Goal: Contribute content: Add original content to the website for others to see

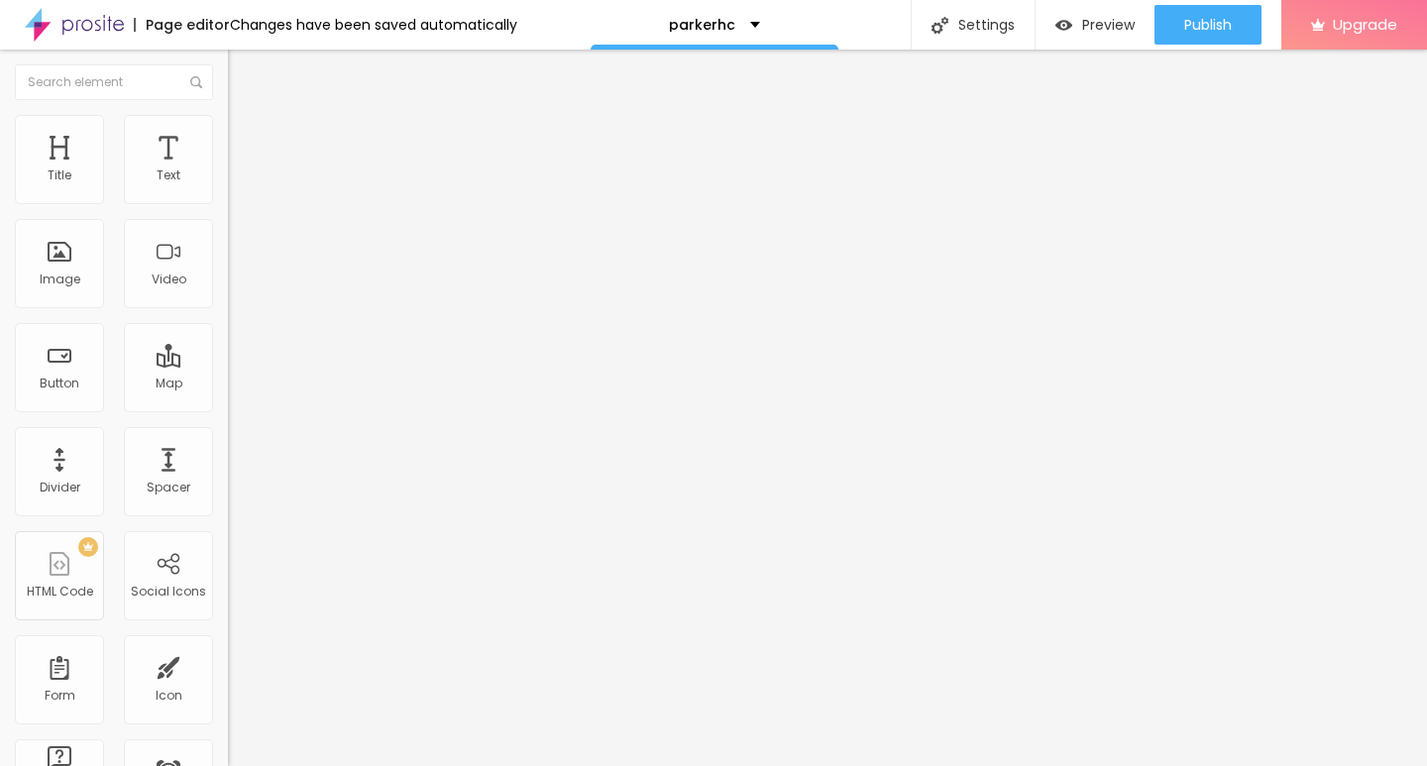
click at [228, 170] on span "Add image" at bounding box center [268, 162] width 81 height 17
click at [246, 137] on span "Style" at bounding box center [260, 128] width 29 height 17
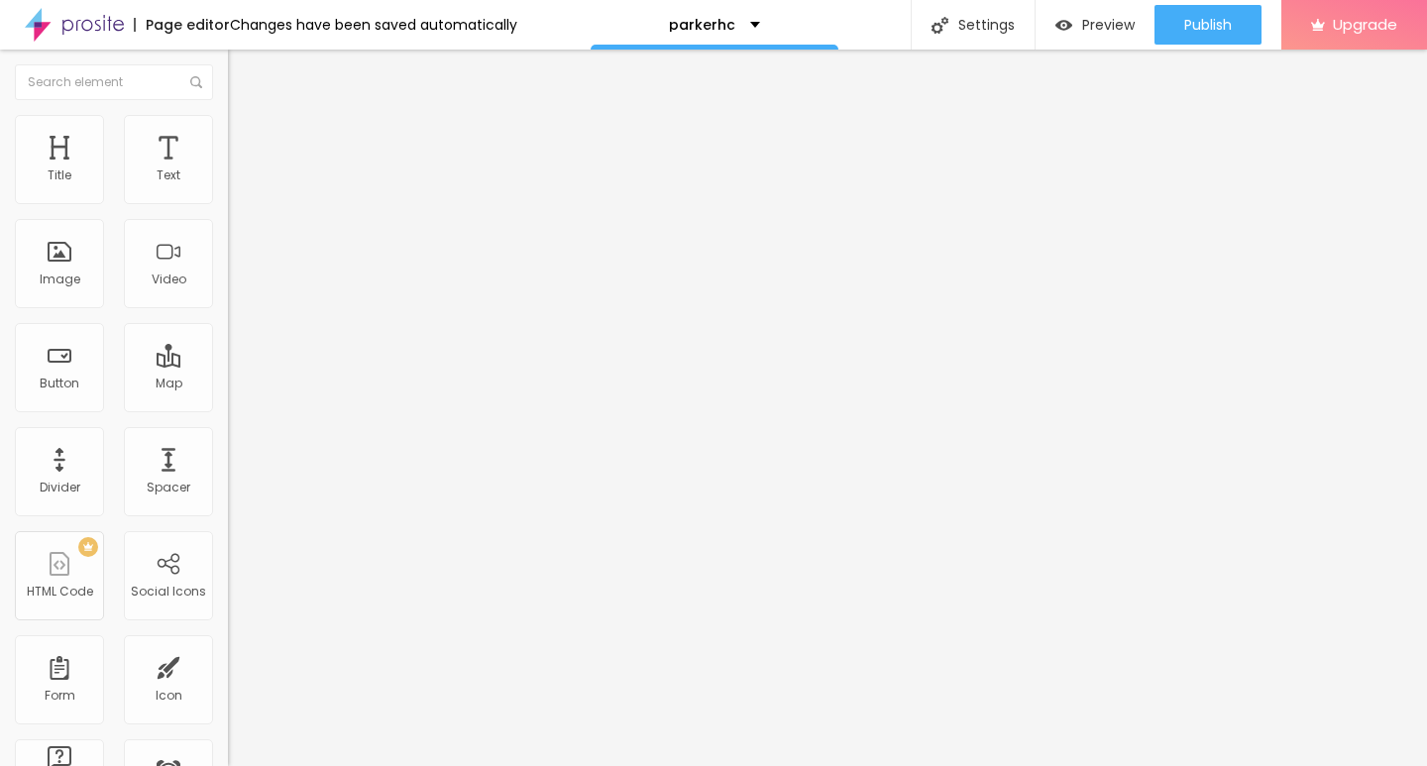
type input "10"
click at [228, 203] on input "range" at bounding box center [292, 195] width 128 height 16
type input "10"
click at [243, 71] on div "Edit Image" at bounding box center [295, 72] width 104 height 16
click at [243, 64] on div "Edit Text" at bounding box center [288, 72] width 90 height 16
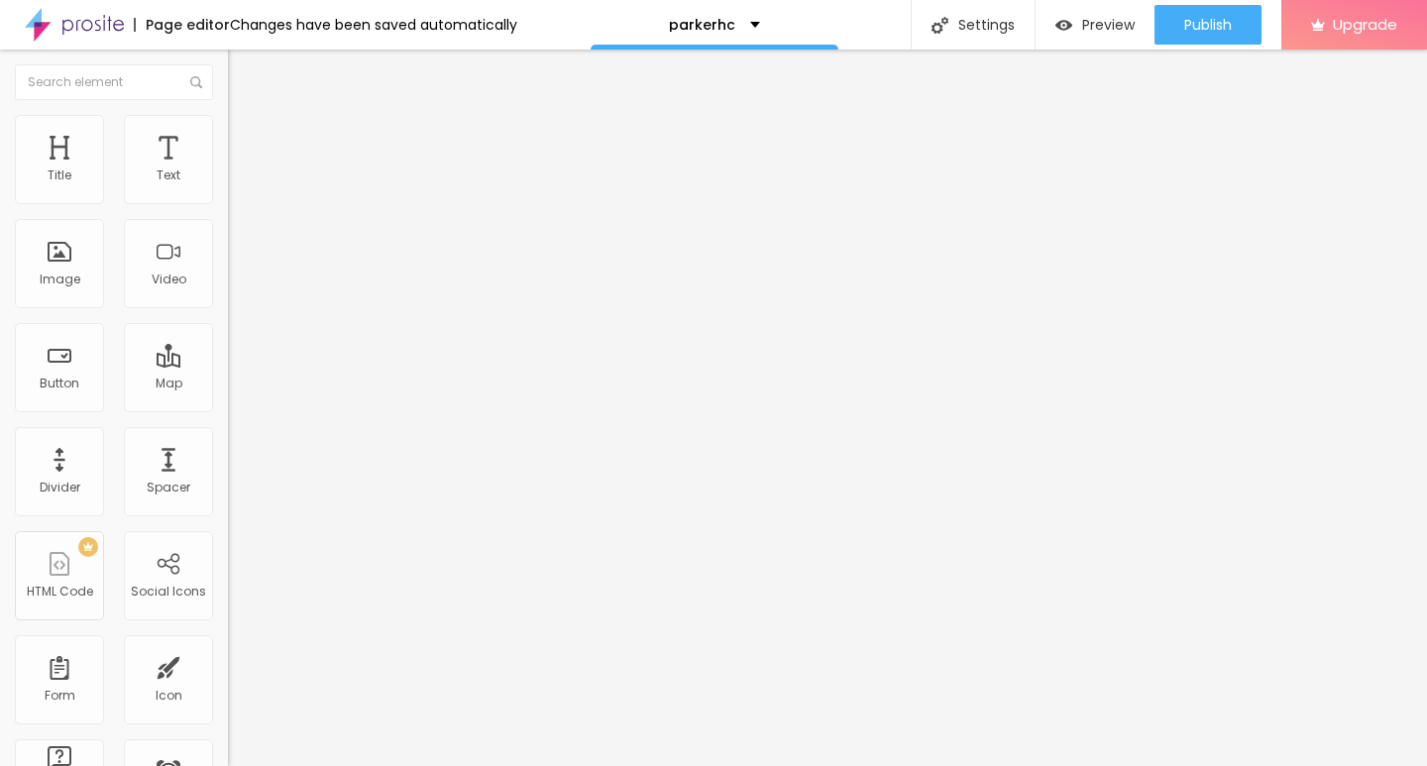
click at [228, 186] on input "Click me" at bounding box center [347, 176] width 238 height 20
paste input "→ VIEW DOCUMENT HERE"
type input "→ VIEW DOCUMENT HERE"
click at [228, 309] on span "Default" at bounding box center [249, 303] width 43 height 17
click at [228, 324] on span "Small" at bounding box center [246, 315] width 36 height 17
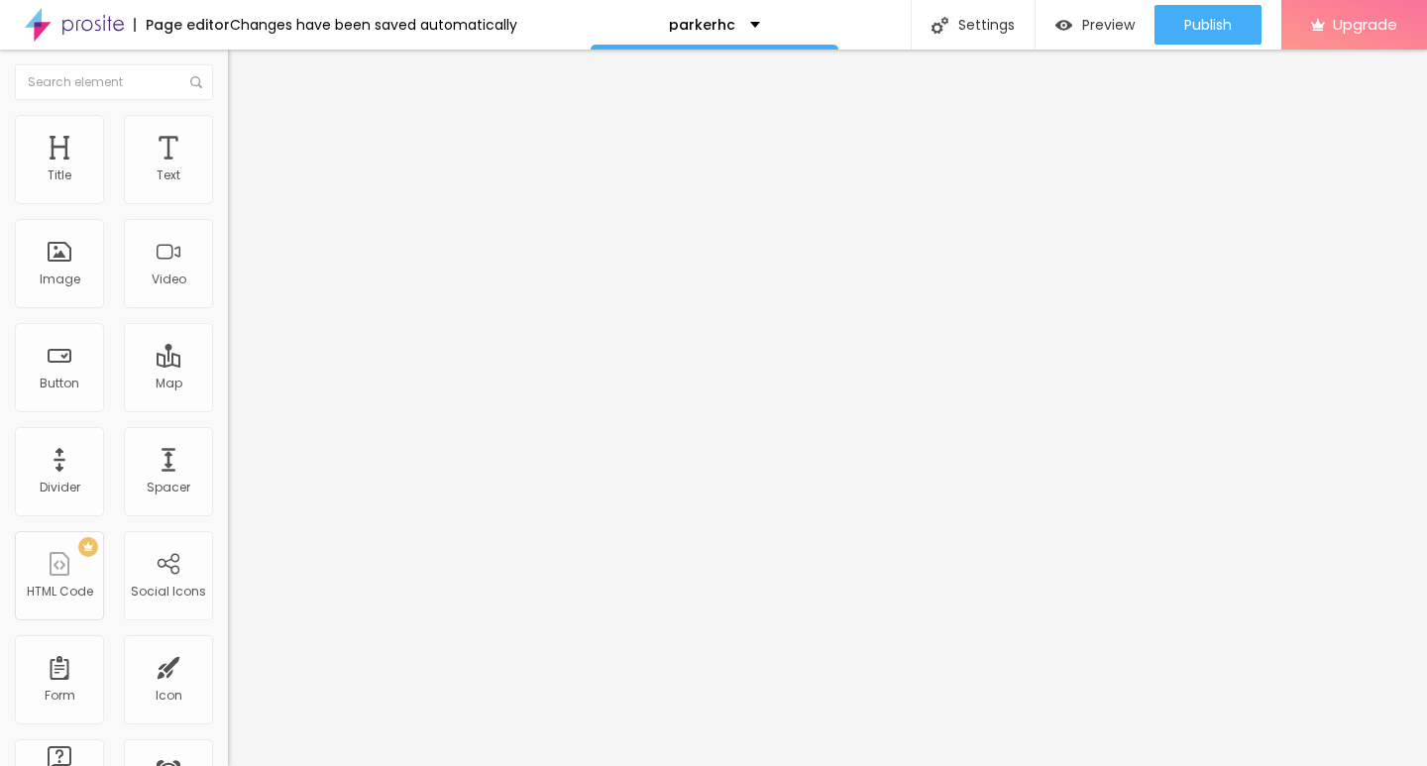
click at [245, 331] on span "Small" at bounding box center [263, 322] width 36 height 17
click at [228, 376] on div "Link" at bounding box center [342, 365] width 228 height 24
click at [228, 376] on div "Text → VIEW DOCUMENT HERE Align Size Small Small Default Big Link" at bounding box center [342, 266] width 228 height 222
click at [228, 363] on img at bounding box center [232, 359] width 8 height 8
click at [228, 408] on input "https://" at bounding box center [347, 398] width 238 height 20
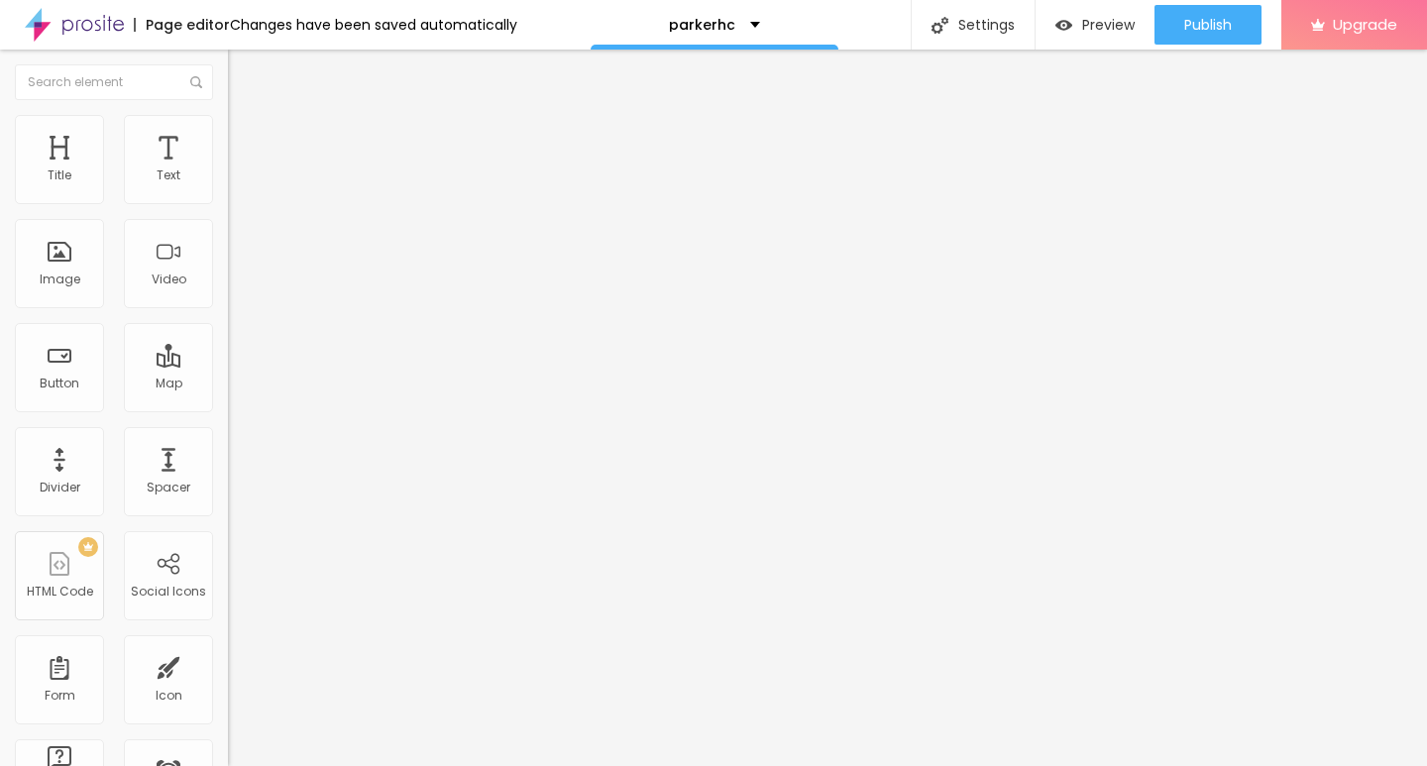
paste input "[DOMAIN_NAME]"
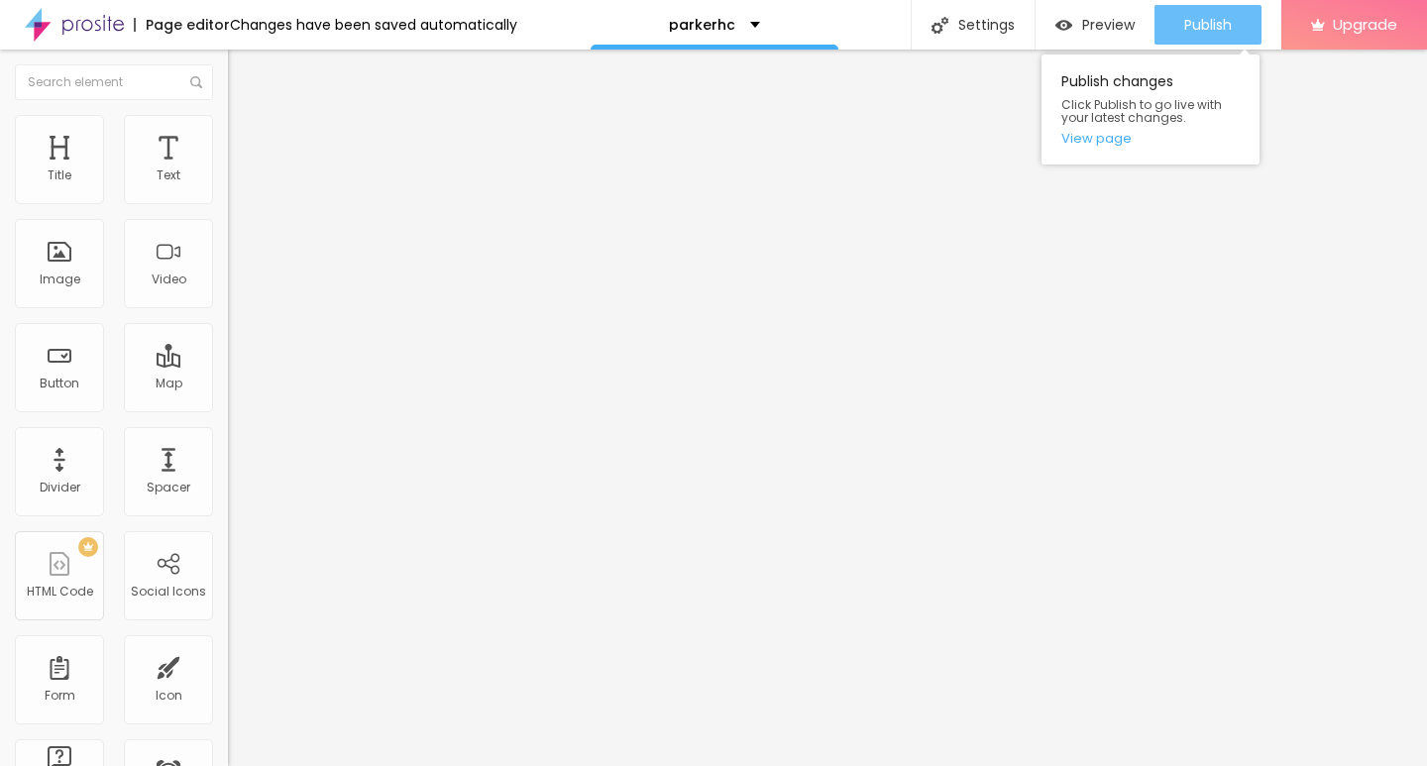
type input "[URL][DOMAIN_NAME]"
click at [1203, 29] on span "Publish" at bounding box center [1208, 25] width 48 height 16
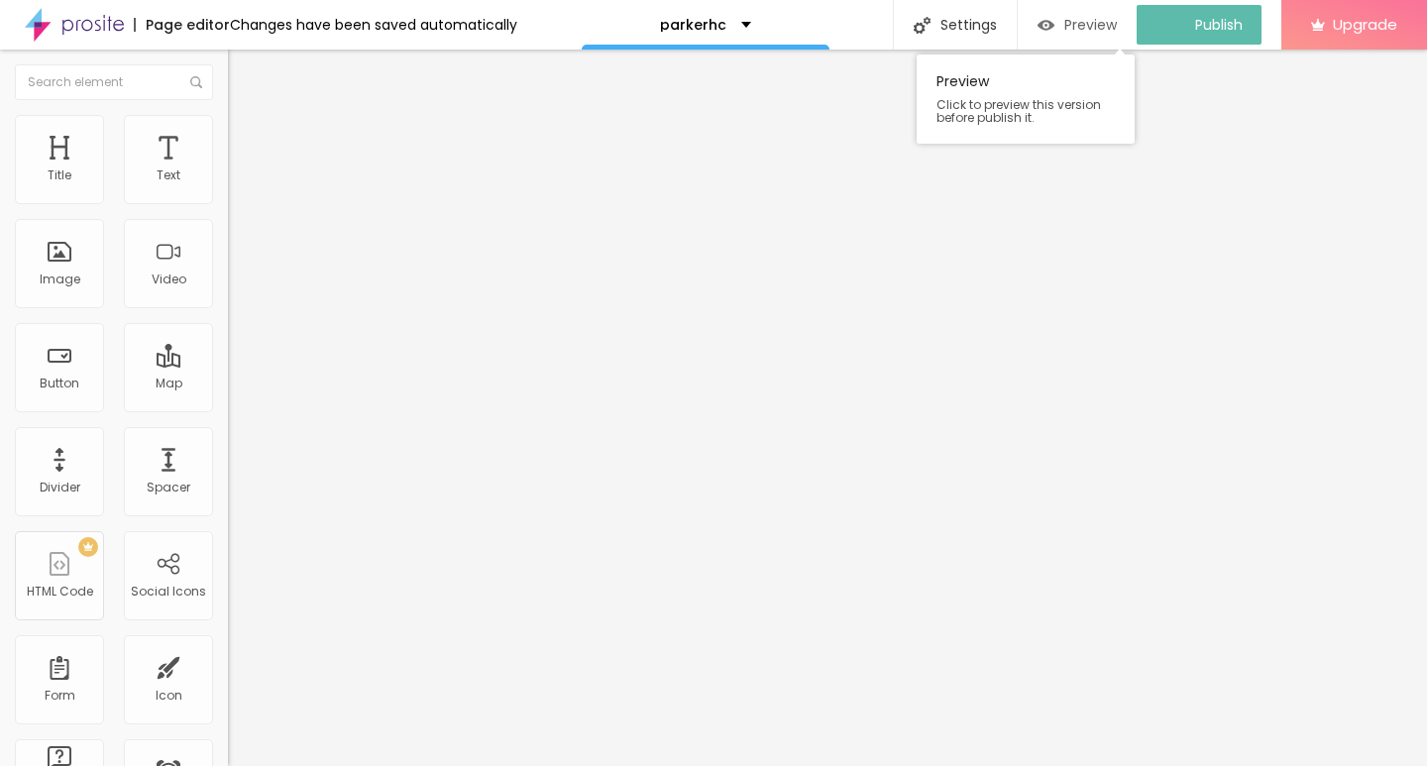
click at [1054, 28] on img "button" at bounding box center [1045, 25] width 17 height 17
